Goal: Task Accomplishment & Management: Manage account settings

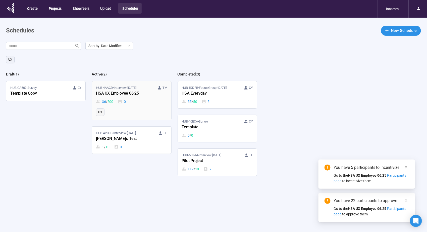
click at [132, 92] on div "HSA UX Employee 06.25" at bounding box center [123, 93] width 55 height 7
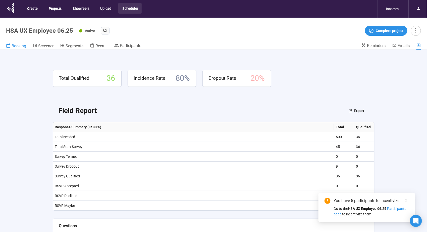
click at [12, 45] on span "Booking" at bounding box center [19, 45] width 15 height 5
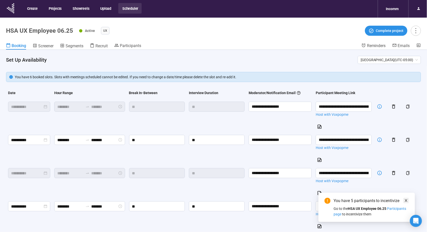
click at [406, 201] on icon "close" at bounding box center [406, 200] width 4 height 4
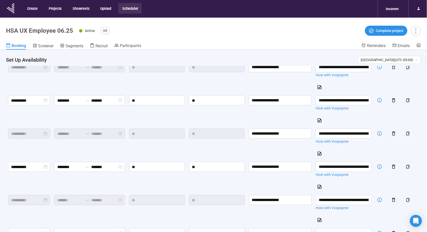
scroll to position [39, 0]
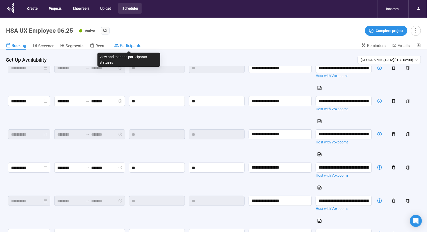
click at [129, 45] on span "Participants" at bounding box center [130, 45] width 21 height 5
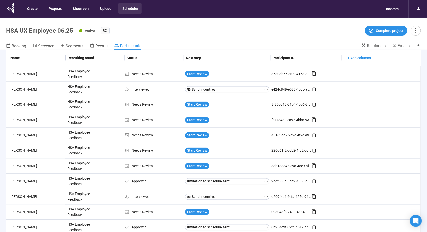
scroll to position [18, 0]
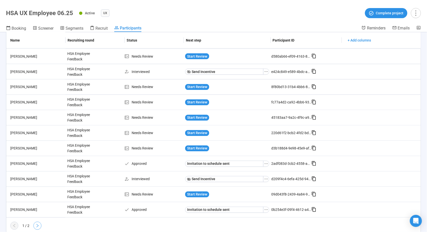
click at [38, 221] on button "button" at bounding box center [37, 225] width 8 height 8
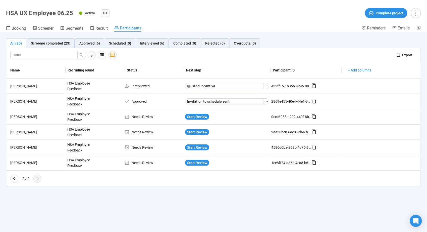
scroll to position [0, 0]
click at [16, 178] on icon "left" at bounding box center [14, 178] width 4 height 4
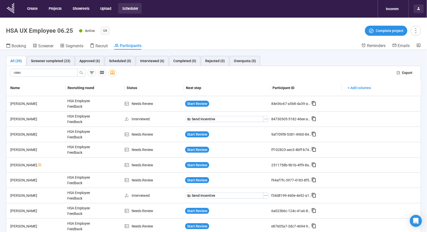
click at [420, 9] on icon at bounding box center [419, 9] width 4 height 4
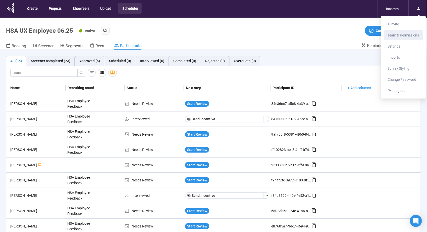
click at [410, 34] on span "Team & Permissions" at bounding box center [403, 35] width 31 height 4
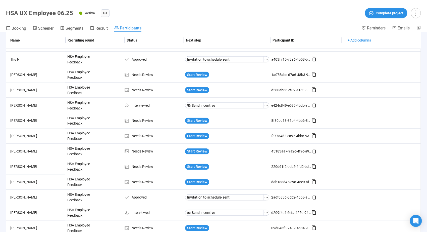
scroll to position [321, 0]
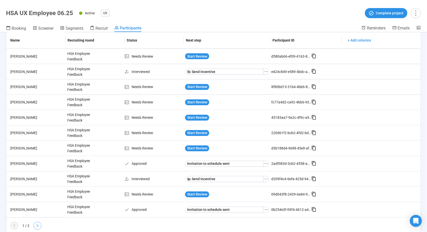
click at [35, 223] on button "button" at bounding box center [37, 225] width 8 height 8
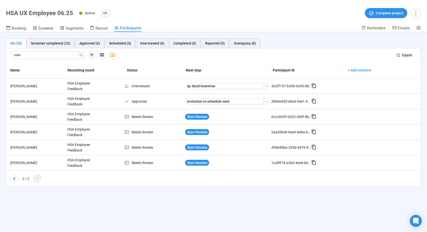
scroll to position [0, 0]
click at [143, 41] on div "Interviewed (6)" at bounding box center [152, 43] width 24 height 6
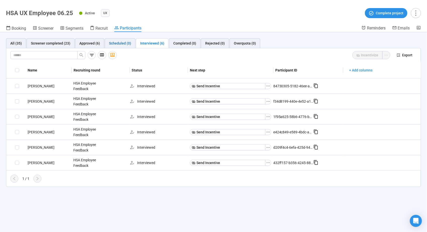
click at [123, 44] on div "Scheduled (0)" at bounding box center [120, 43] width 22 height 6
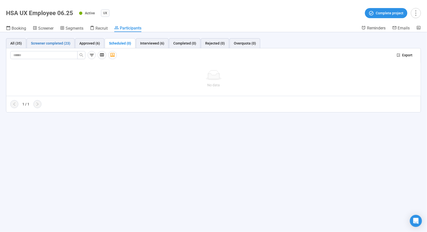
click at [63, 43] on div "Screener completed (23)" at bounding box center [50, 43] width 39 height 6
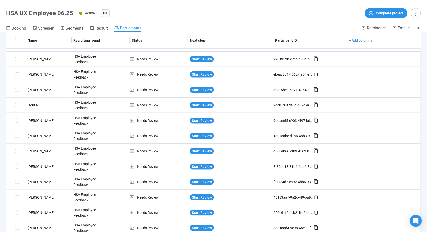
scroll to position [229, 0]
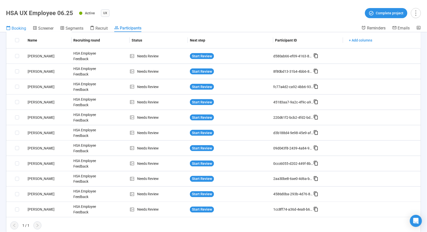
click at [14, 27] on span "Booking" at bounding box center [19, 28] width 15 height 5
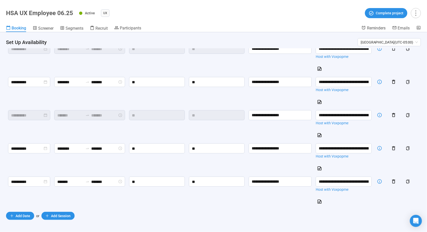
scroll to position [5, 0]
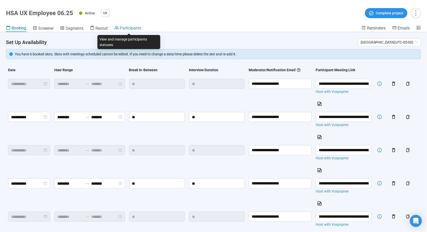
click at [140, 30] on span "Participants" at bounding box center [130, 28] width 21 height 5
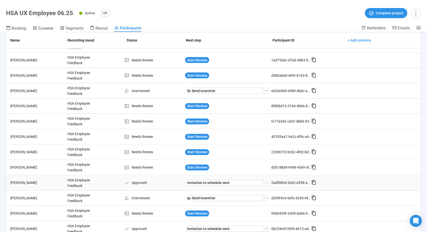
scroll to position [321, 0]
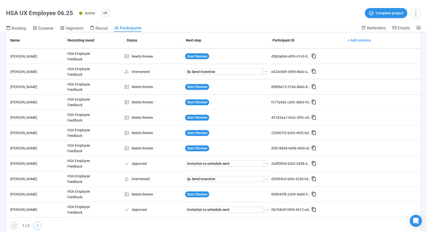
click at [36, 223] on icon "right" at bounding box center [37, 225] width 4 height 4
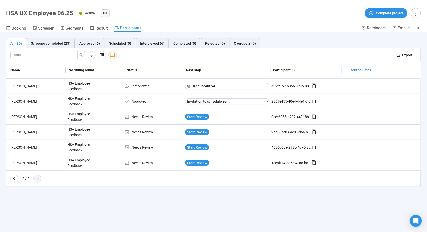
scroll to position [0, 0]
click at [21, 29] on span "Booking" at bounding box center [19, 28] width 15 height 5
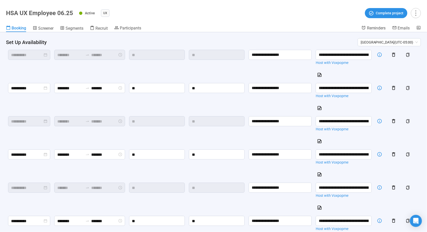
scroll to position [173, 0]
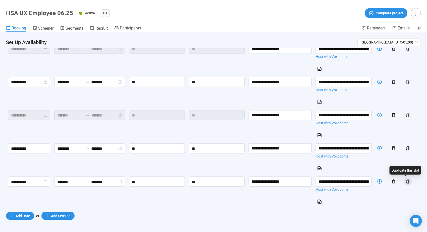
click at [406, 182] on icon "copy" at bounding box center [408, 181] width 4 height 4
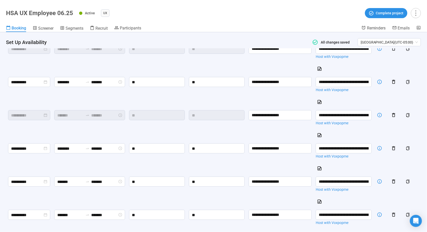
scroll to position [206, 0]
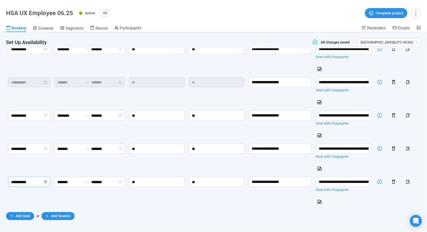
click at [30, 181] on input "**********" at bounding box center [27, 182] width 32 height 6
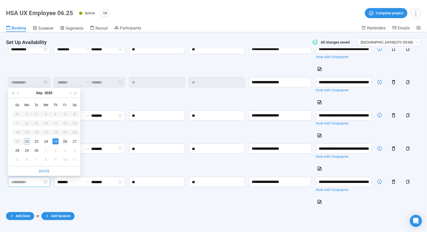
type input "**********"
click at [63, 140] on div "26" at bounding box center [65, 141] width 6 height 6
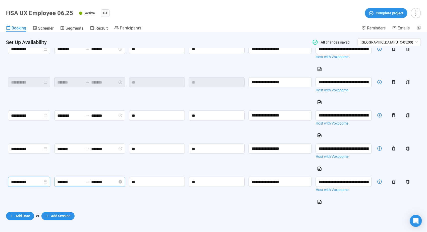
click at [78, 179] on input "*******" at bounding box center [70, 182] width 26 height 6
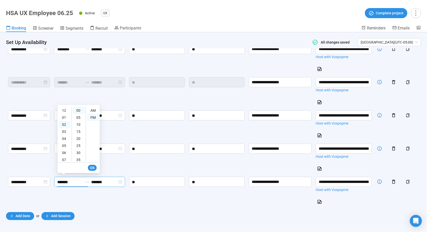
scroll to position [30, 0]
click at [63, 143] on div "09" at bounding box center [65, 143] width 12 height 7
click at [78, 108] on div "00" at bounding box center [79, 110] width 12 height 7
click at [96, 110] on div "AM" at bounding box center [93, 110] width 12 height 7
type input "*******"
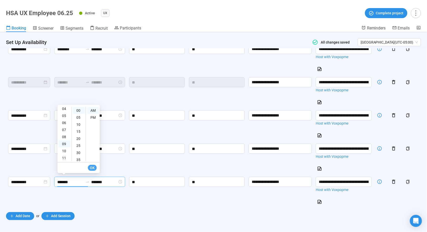
click at [92, 169] on span "OK" at bounding box center [92, 168] width 5 height 6
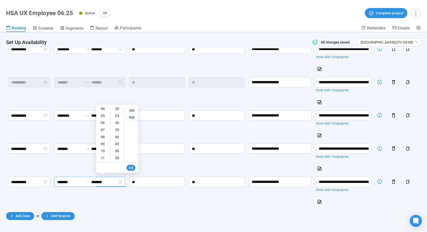
scroll to position [0, 0]
click at [103, 109] on div "12" at bounding box center [103, 110] width 12 height 7
type input "********"
click at [115, 108] on div "00" at bounding box center [118, 110] width 12 height 7
click at [129, 167] on span "OK" at bounding box center [131, 168] width 5 height 6
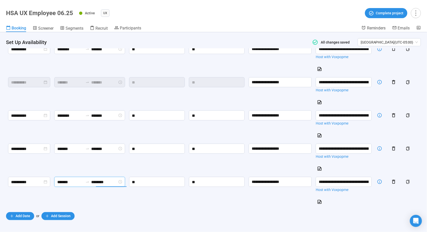
click at [406, 180] on icon "copy" at bounding box center [408, 182] width 4 height 4
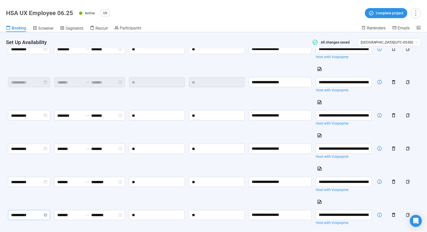
scroll to position [239, 0]
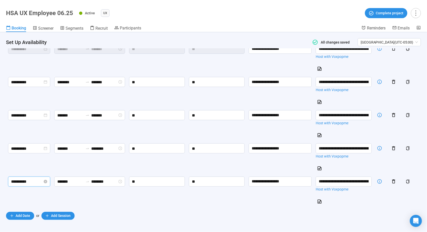
click at [36, 179] on input "**********" at bounding box center [27, 181] width 32 height 6
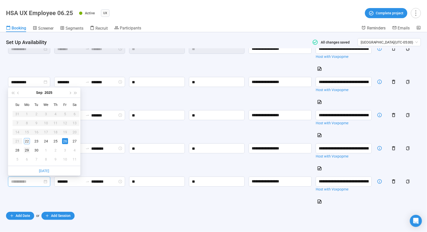
type input "**********"
click at [25, 149] on div "29" at bounding box center [27, 150] width 6 height 6
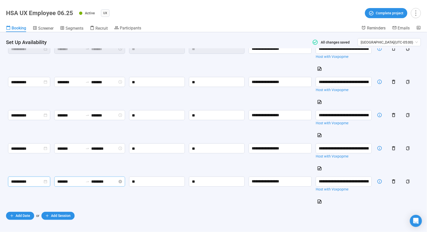
click at [83, 182] on input "*******" at bounding box center [70, 181] width 26 height 6
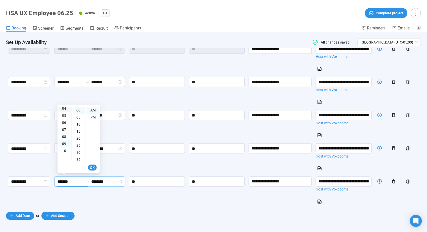
scroll to position [0, 0]
click at [66, 109] on div "12" at bounding box center [65, 110] width 12 height 7
click at [94, 115] on div "PM" at bounding box center [93, 117] width 12 height 7
type input "********"
click at [91, 168] on span "OK" at bounding box center [92, 168] width 5 height 6
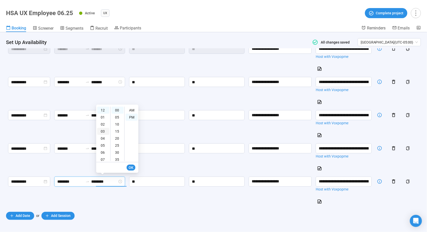
click at [102, 130] on div "03" at bounding box center [103, 131] width 12 height 7
type input "*******"
click at [117, 107] on div "00" at bounding box center [118, 110] width 12 height 7
click at [131, 114] on div "PM" at bounding box center [132, 117] width 12 height 7
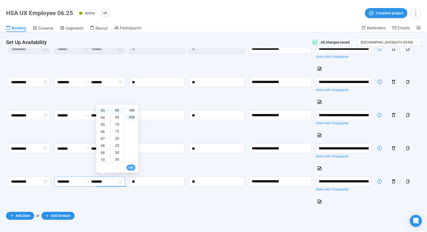
click at [129, 167] on span "OK" at bounding box center [131, 168] width 5 height 6
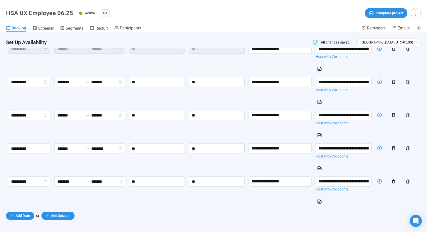
click at [148, 207] on form "**********" at bounding box center [213, 25] width 415 height 388
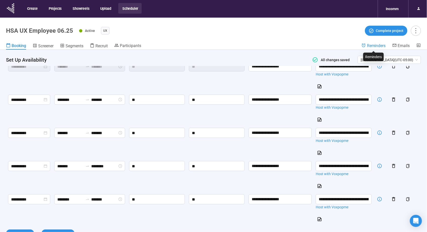
click at [379, 45] on span "Reminders" at bounding box center [376, 45] width 19 height 5
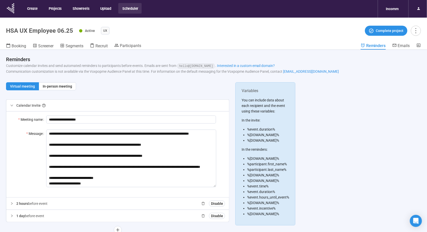
click at [23, 203] on span "2 hours" at bounding box center [22, 203] width 12 height 4
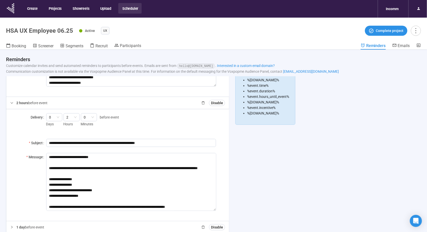
scroll to position [112, 0]
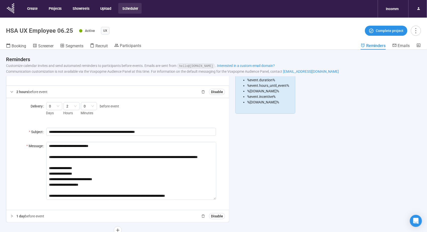
click at [31, 216] on p "1 day before event" at bounding box center [30, 216] width 28 height 6
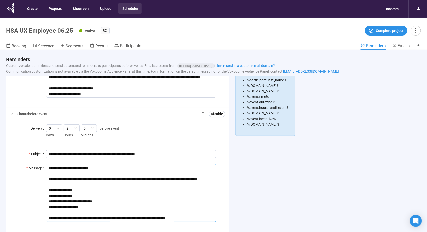
scroll to position [0, 0]
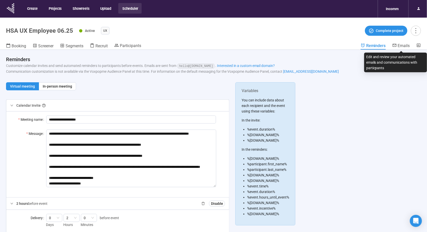
drag, startPoint x: 400, startPoint y: 46, endPoint x: 308, endPoint y: 36, distance: 93.2
click at [400, 46] on span "Emails" at bounding box center [404, 45] width 12 height 5
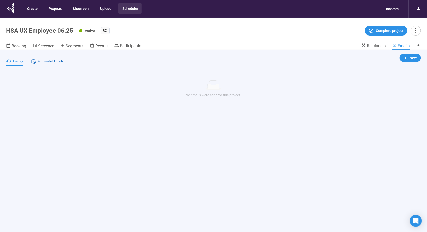
click at [58, 62] on span "Automated Emails" at bounding box center [50, 61] width 25 height 5
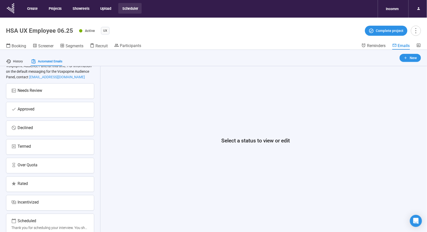
scroll to position [18, 0]
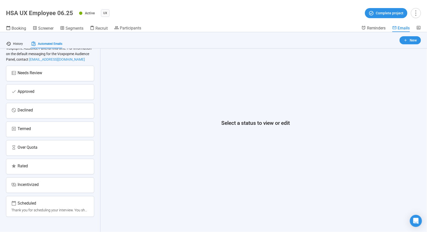
click at [37, 209] on div "Thank you for scheduling your interview. You should receive a confirmation with…" at bounding box center [50, 210] width 78 height 6
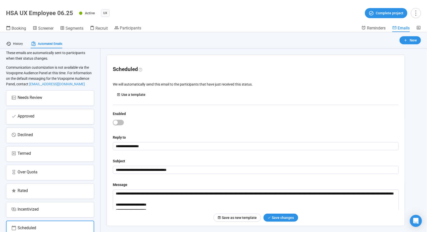
scroll to position [0, 0]
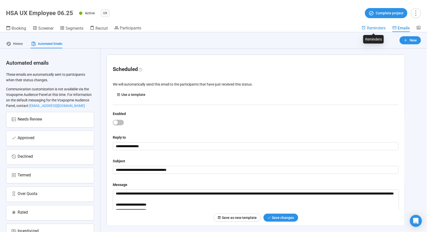
click at [370, 29] on span "Reminders" at bounding box center [376, 28] width 19 height 5
